Goal: Information Seeking & Learning: Learn about a topic

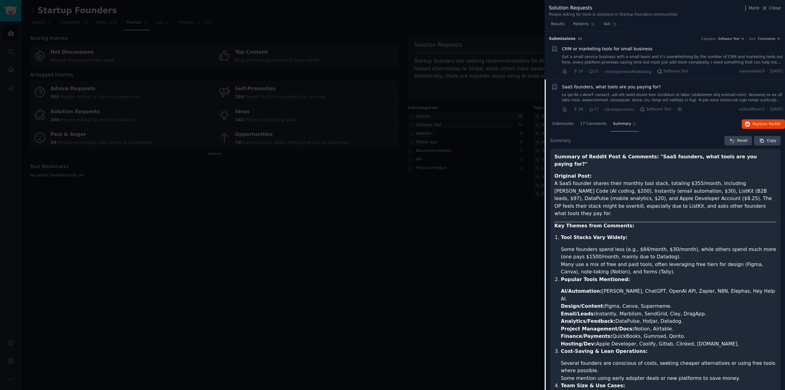
scroll to position [170, 0]
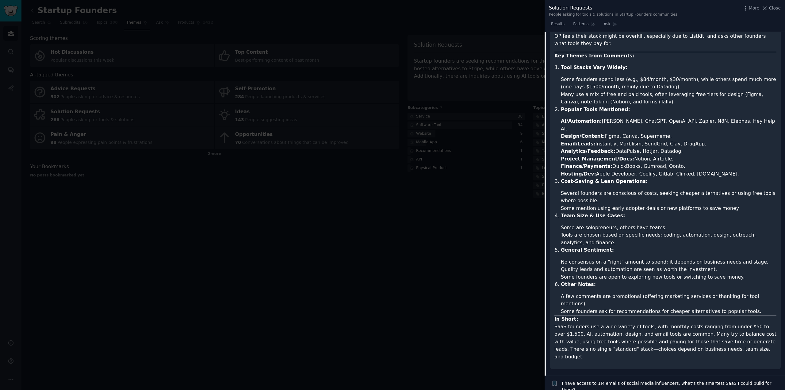
click at [240, 237] on div at bounding box center [392, 195] width 785 height 390
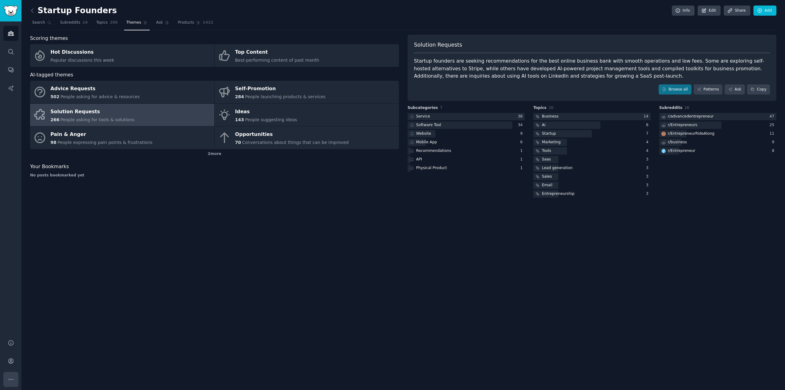
click at [10, 378] on icon "Sidebar" at bounding box center [11, 379] width 6 height 6
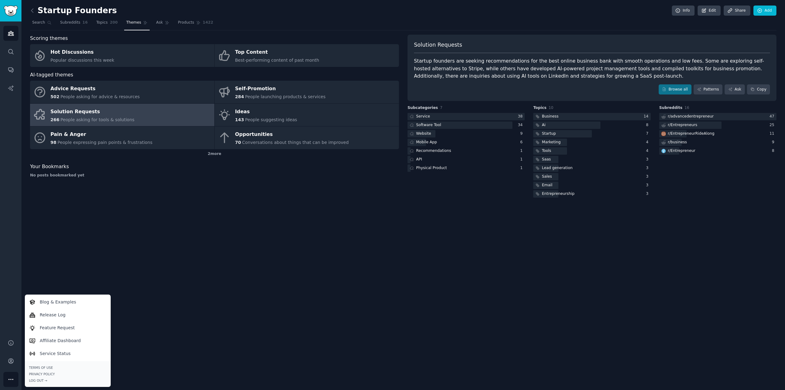
click at [231, 313] on div "Startup Founders Info Edit Share Add Search Subreddits 16 Topics 200 Themes Ask…" at bounding box center [402, 195] width 763 height 390
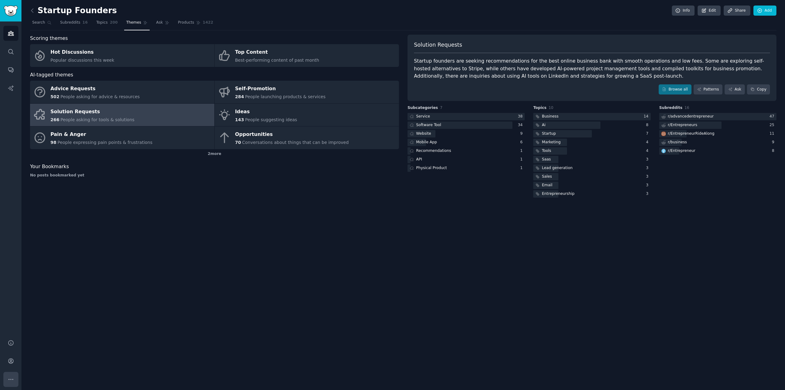
click at [11, 380] on icon "Sidebar" at bounding box center [11, 379] width 6 height 6
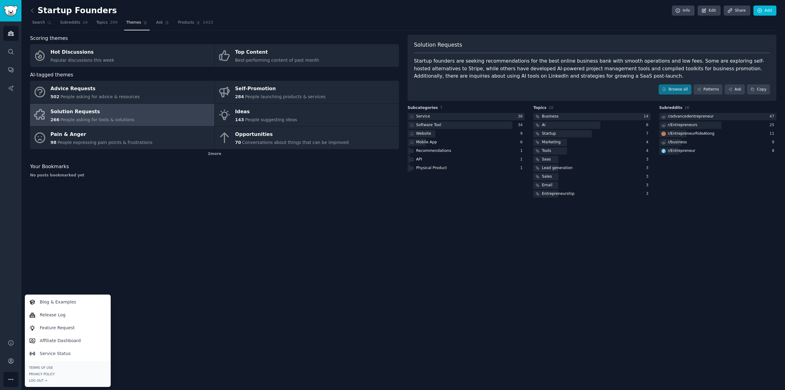
click at [205, 273] on div "Startup Founders Info Edit Share Add Search Subreddits 16 Topics 200 Themes Ask…" at bounding box center [402, 195] width 763 height 390
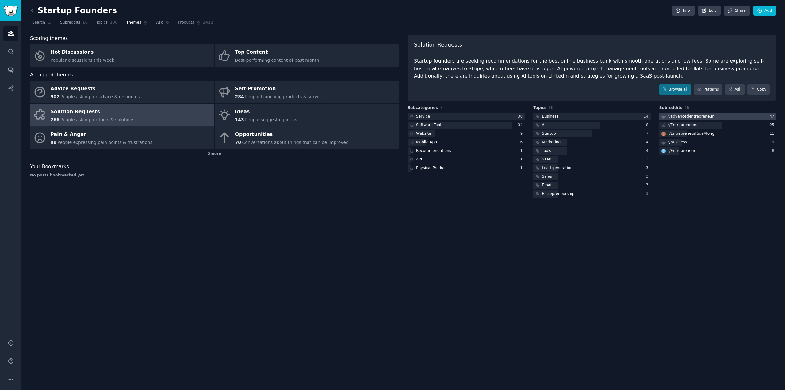
click at [698, 118] on div "r/ advancedentrepreneur" at bounding box center [691, 117] width 46 height 6
